Goal: Find specific page/section: Find specific page/section

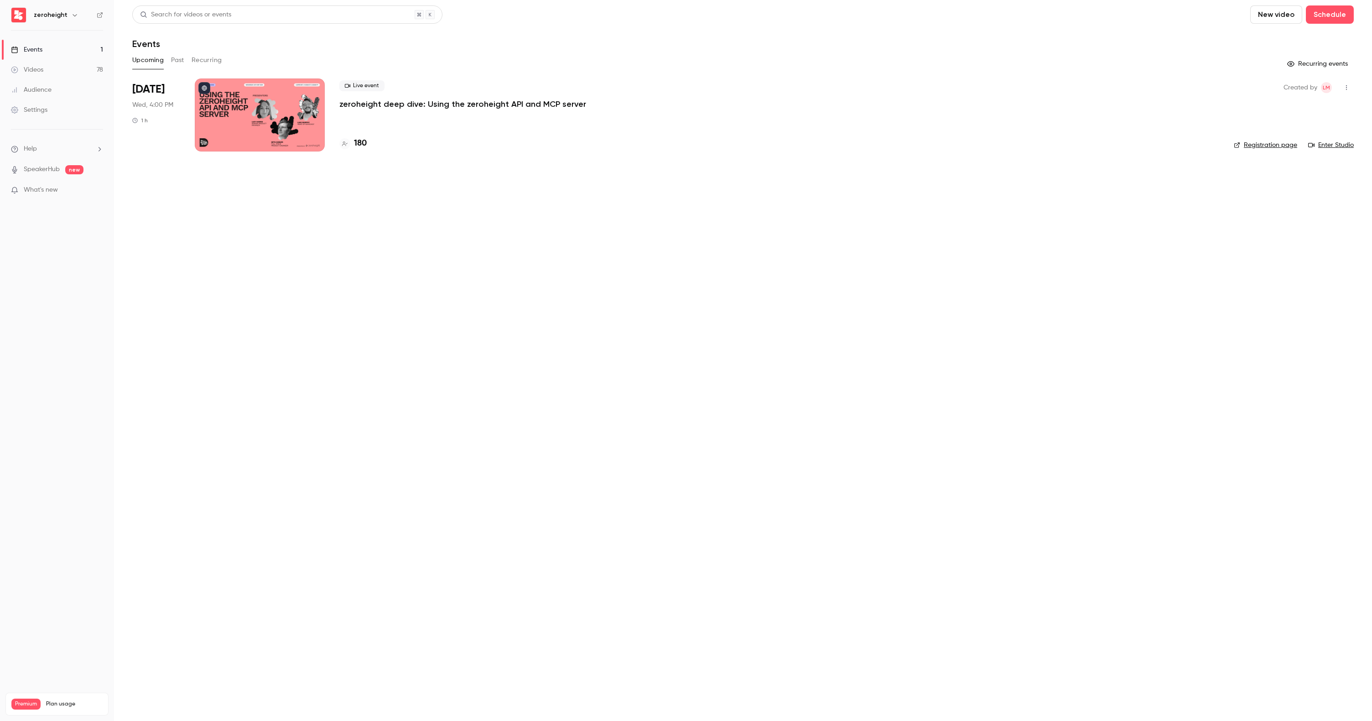
click at [181, 58] on button "Past" at bounding box center [177, 60] width 13 height 15
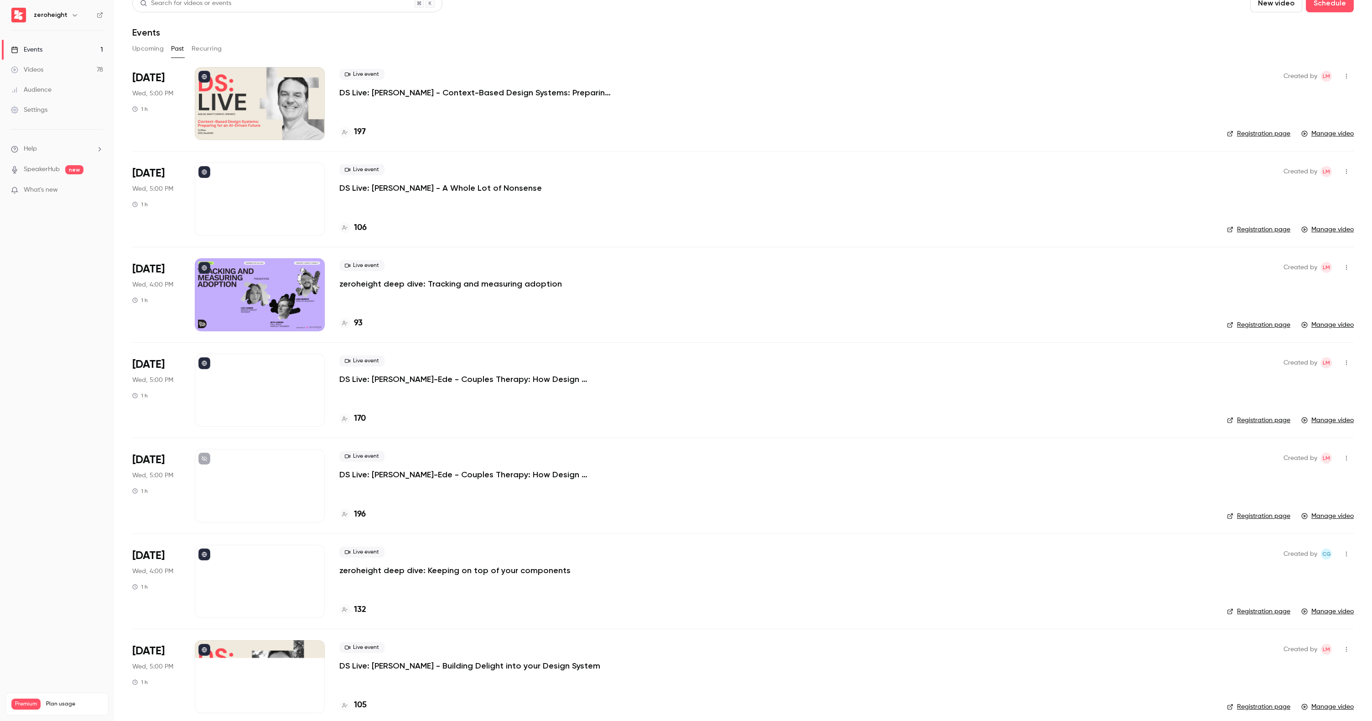
scroll to position [6, 0]
